Goal: Task Accomplishment & Management: Manage account settings

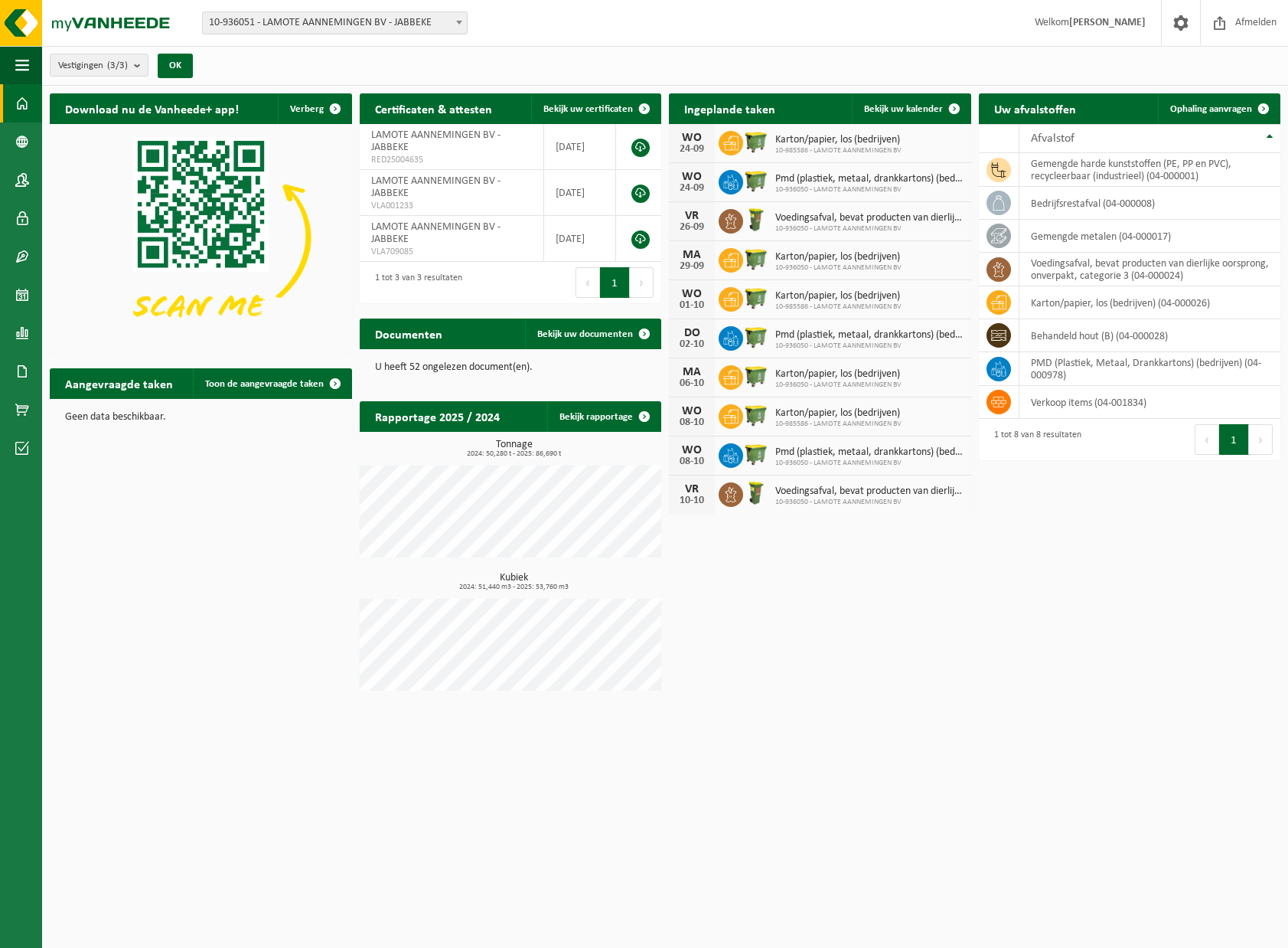
click at [880, 171] on div "Pmd (plastiek, metaal, drankkartons) (bedrijven) 10-936050 - LAMOTE AANNEMINGEN…" at bounding box center [866, 182] width 196 height 24
click at [705, 185] on div "24-09" at bounding box center [692, 189] width 30 height 11
click at [931, 113] on span "Bekijk uw kalender" at bounding box center [904, 109] width 79 height 10
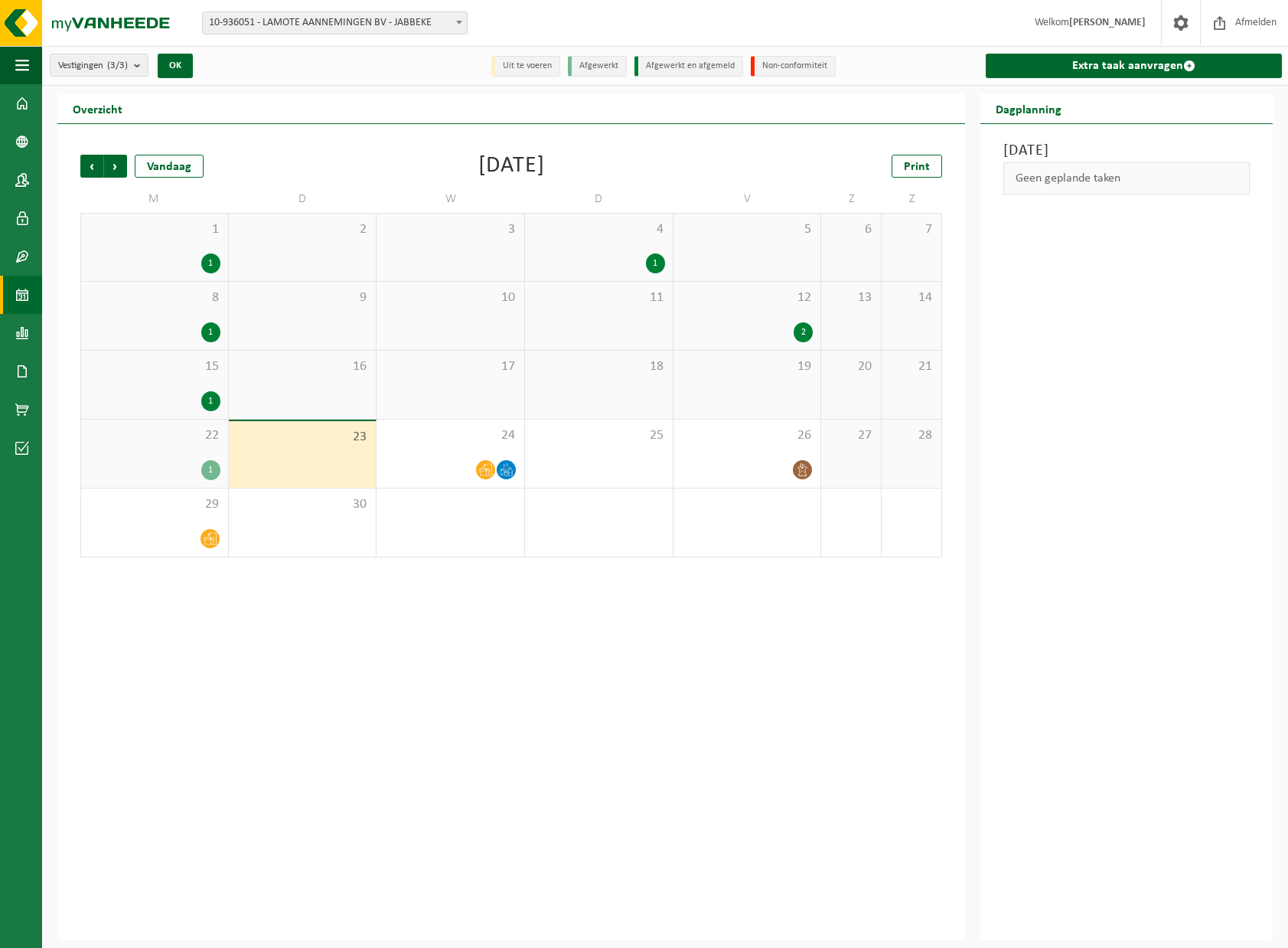
click at [566, 611] on div "Vorige Volgende Vandaag [DATE] Print M D W D V Z Z 1 1 2 3 4 1 5 6 7 8 1 9 10 1…" at bounding box center [511, 533] width 907 height 817
click at [483, 453] on div "24" at bounding box center [450, 454] width 147 height 68
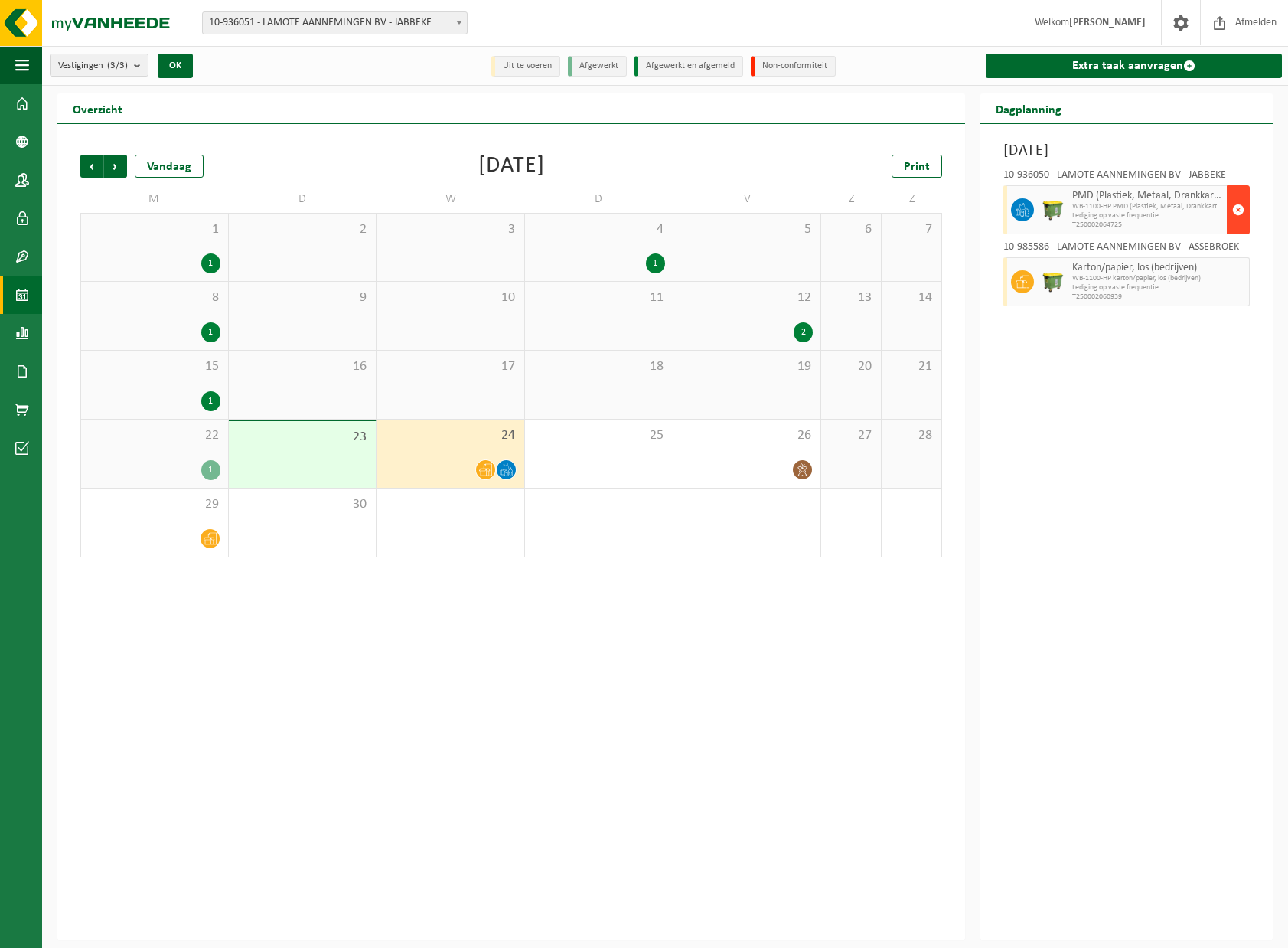
click at [1234, 209] on span "button" at bounding box center [1239, 210] width 13 height 30
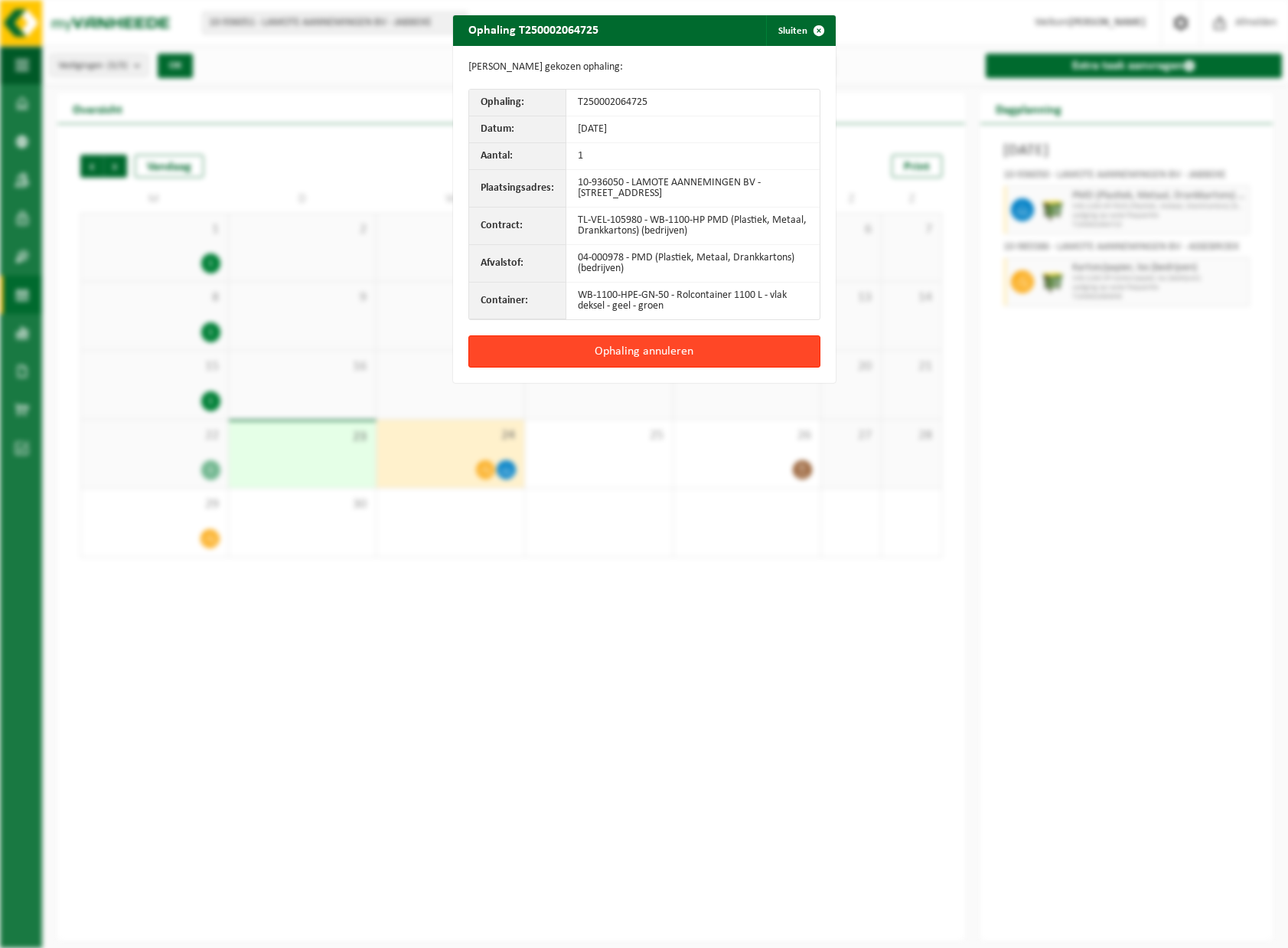
click at [616, 352] on button "Ophaling annuleren" at bounding box center [645, 351] width 352 height 32
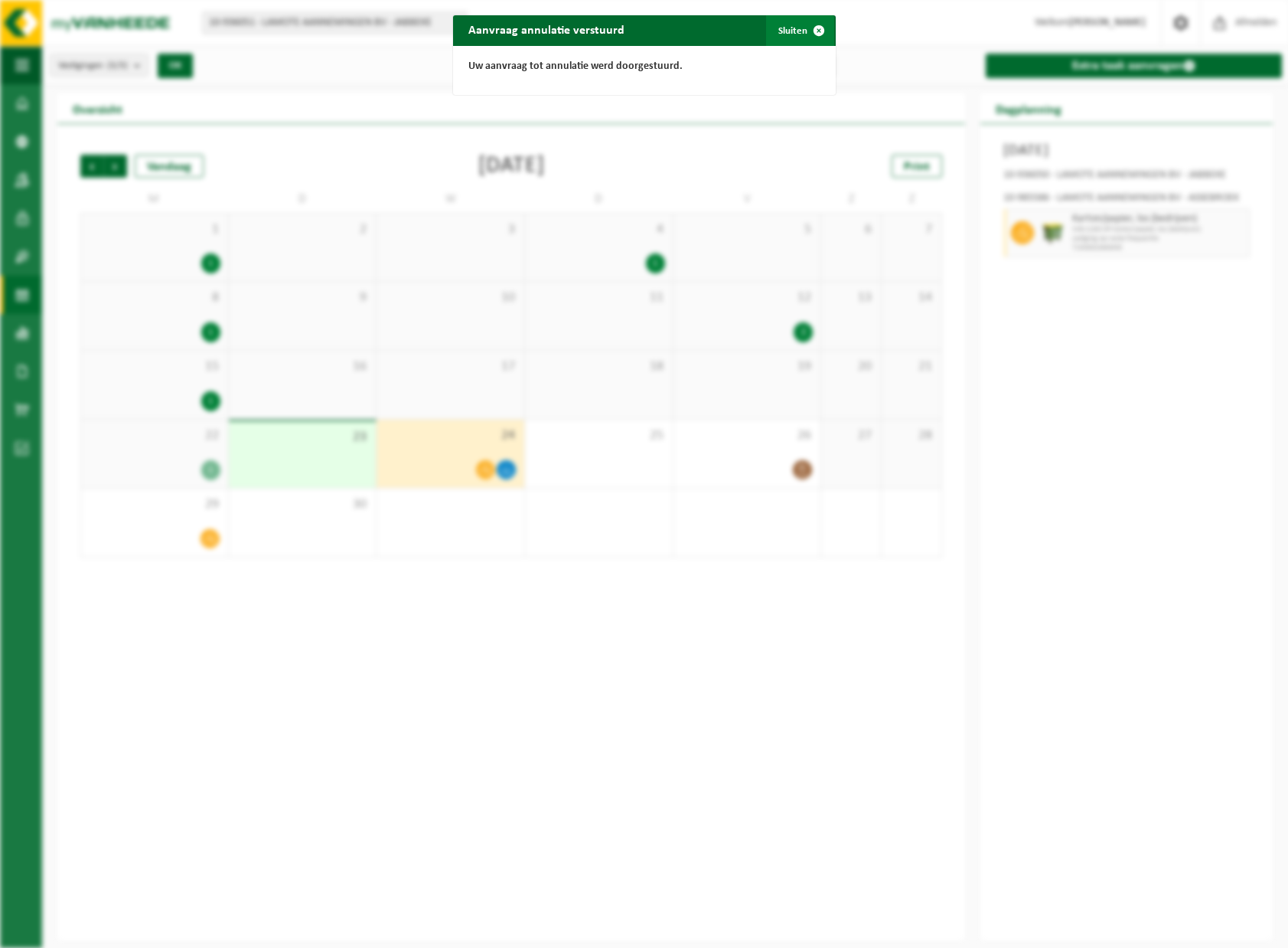
click at [806, 29] on span "button" at bounding box center [819, 30] width 30 height 30
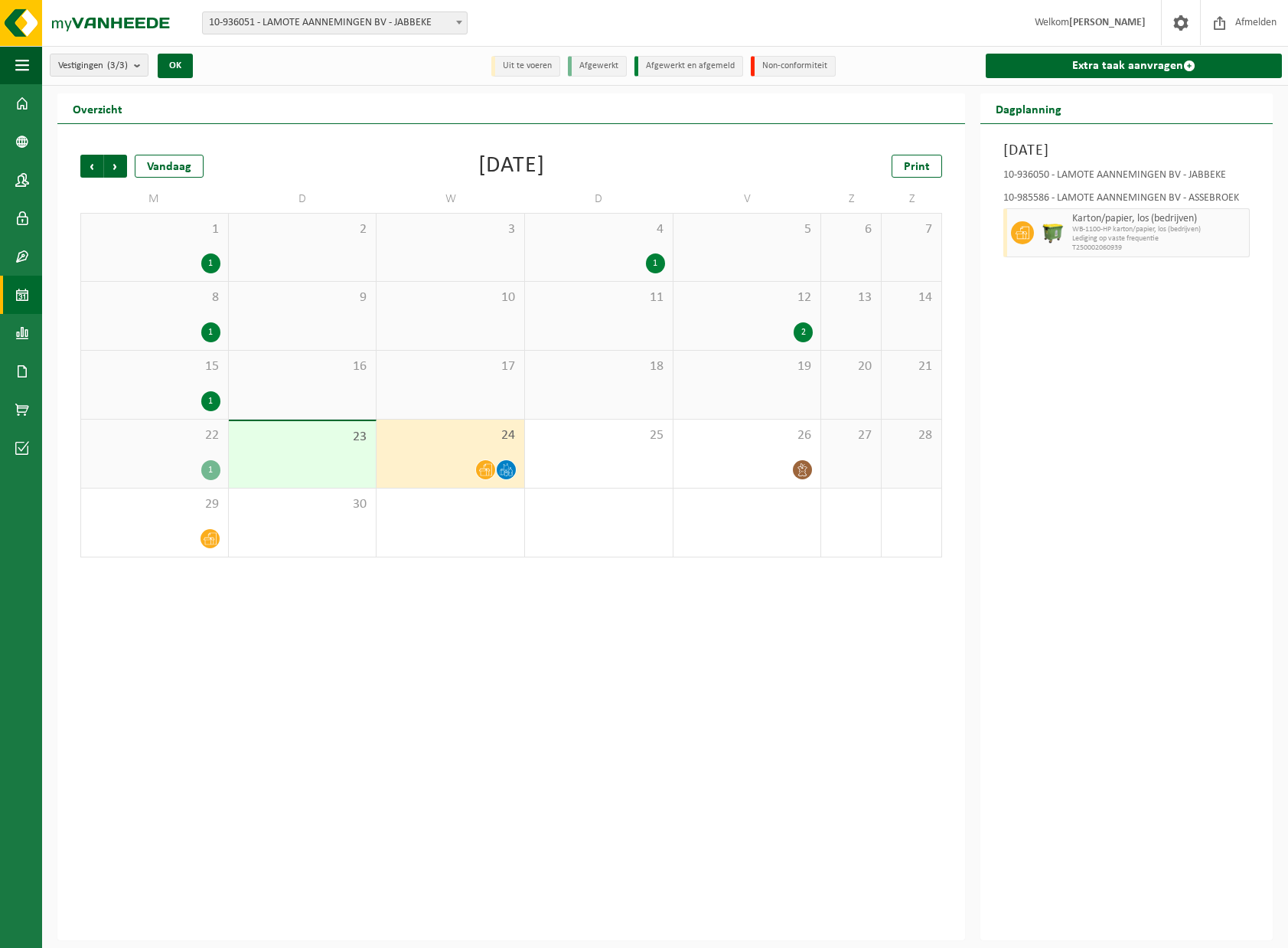
click at [522, 627] on div "Vorige Volgende Vandaag [DATE] Print M D W D V Z Z 1 1 2 3 4 1 5 6 7 8 1 9 10 1…" at bounding box center [511, 533] width 907 height 817
click at [1134, 441] on div "[DATE] 10-936050 - LAMOTE AANNEMINGEN BV - JABBEKE 10-985586 - LAMOTE AANNEMING…" at bounding box center [1126, 533] width 292 height 817
